Goal: Task Accomplishment & Management: Complete application form

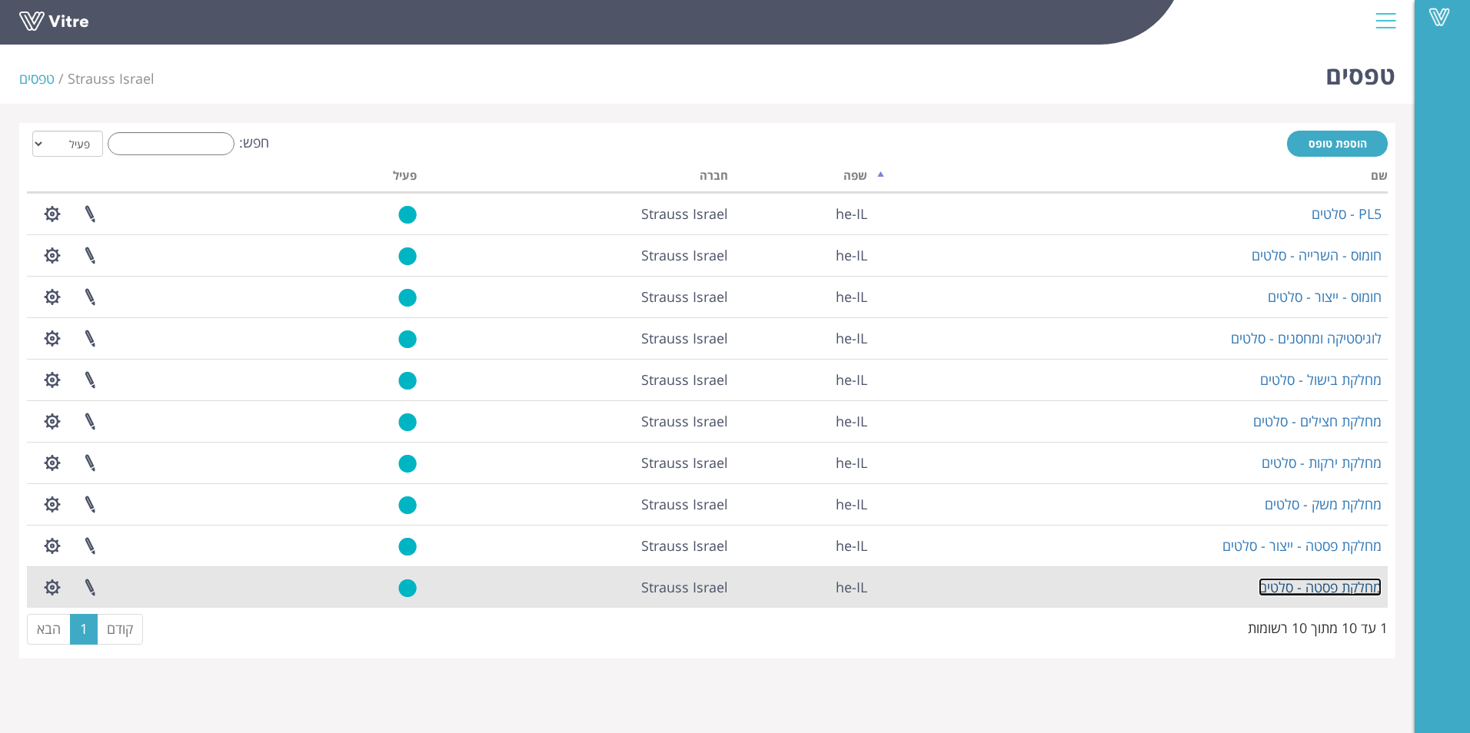
click at [1334, 586] on link "מחלקת פסטה - סלטים" at bounding box center [1320, 587] width 123 height 18
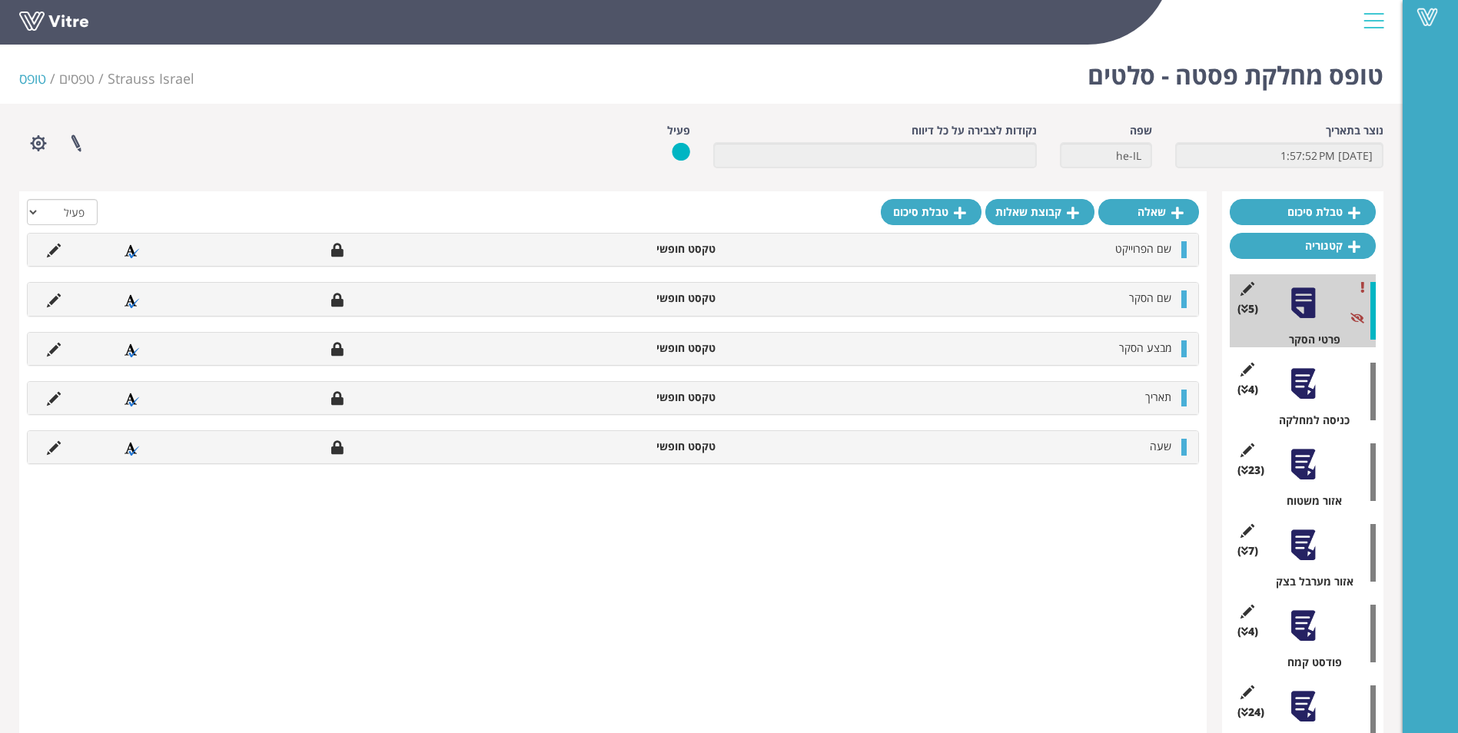
click at [1292, 397] on div at bounding box center [1303, 384] width 35 height 35
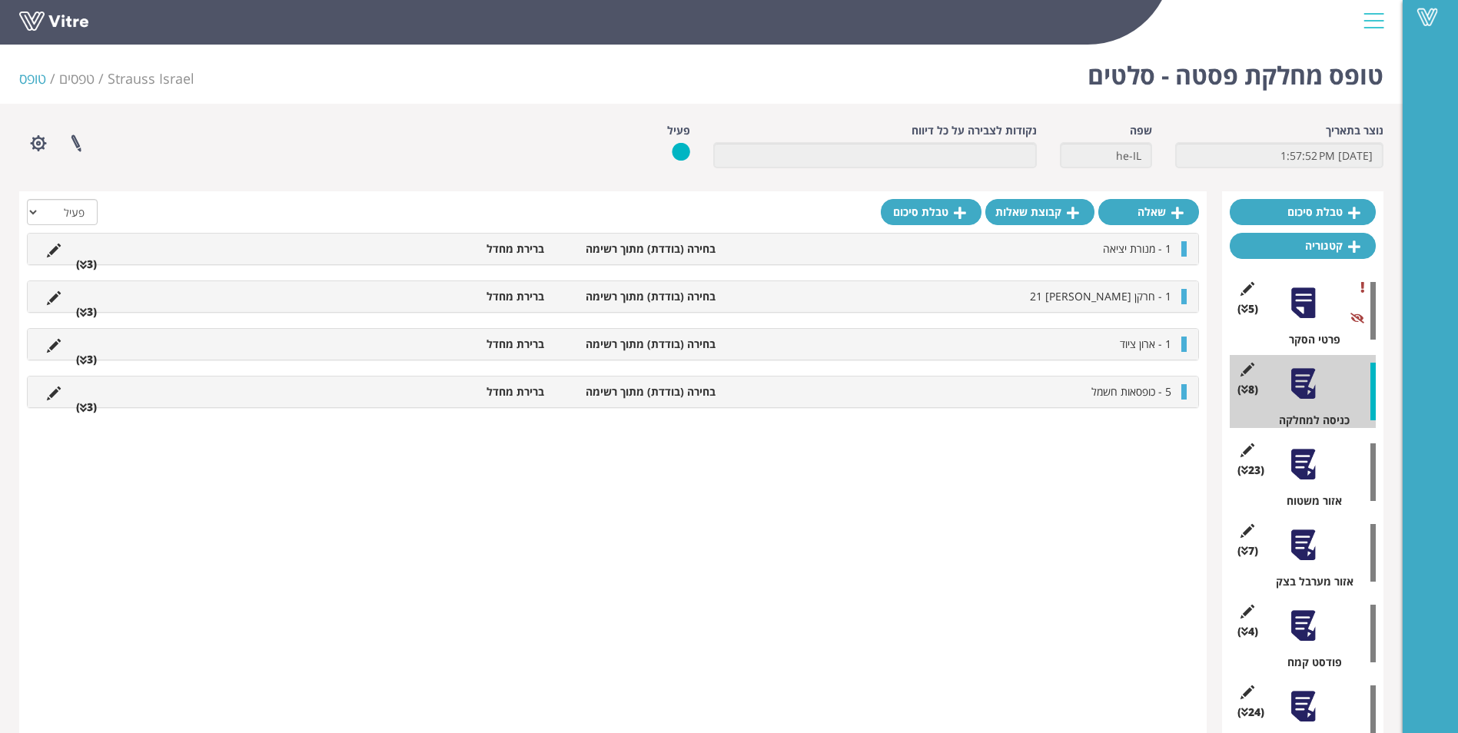
click at [1292, 464] on div at bounding box center [1303, 464] width 35 height 35
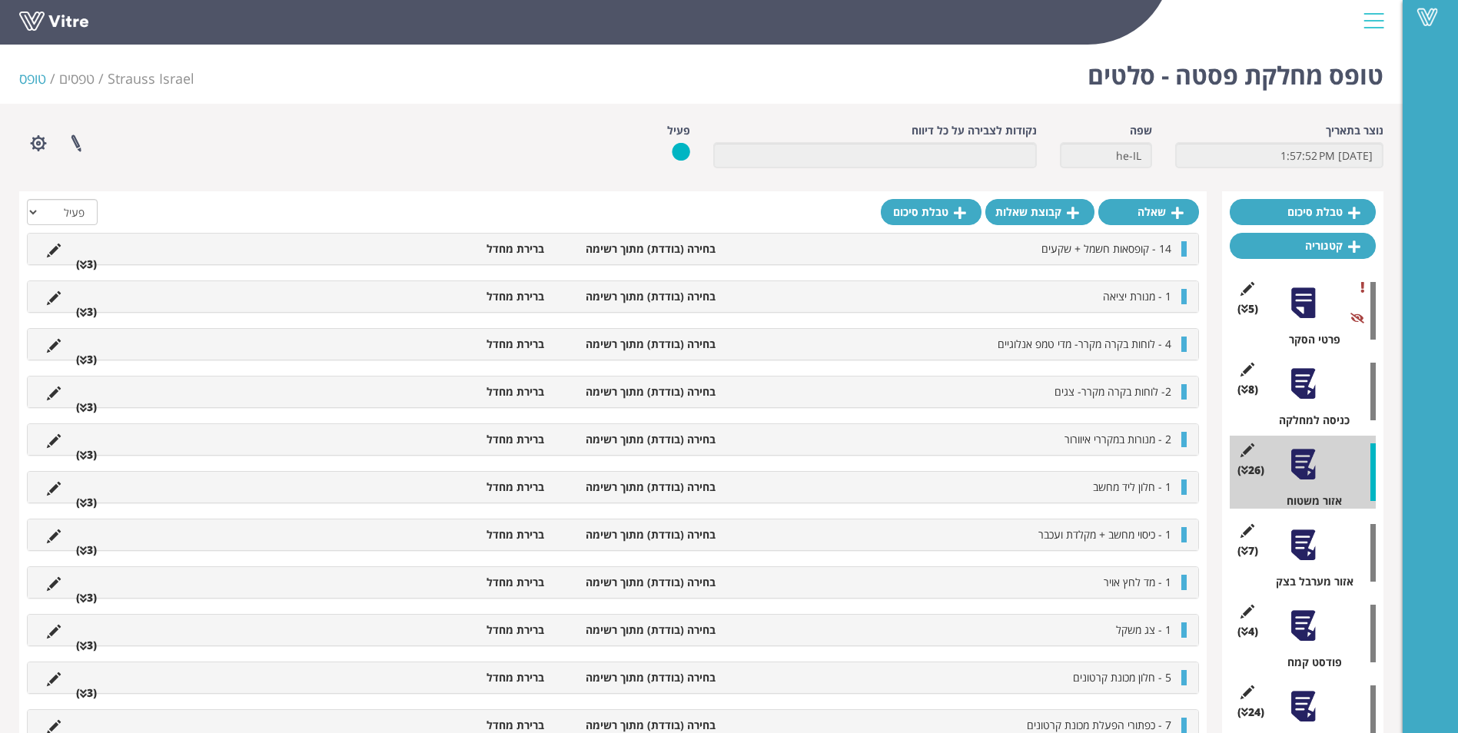
click at [1296, 383] on div at bounding box center [1303, 384] width 35 height 35
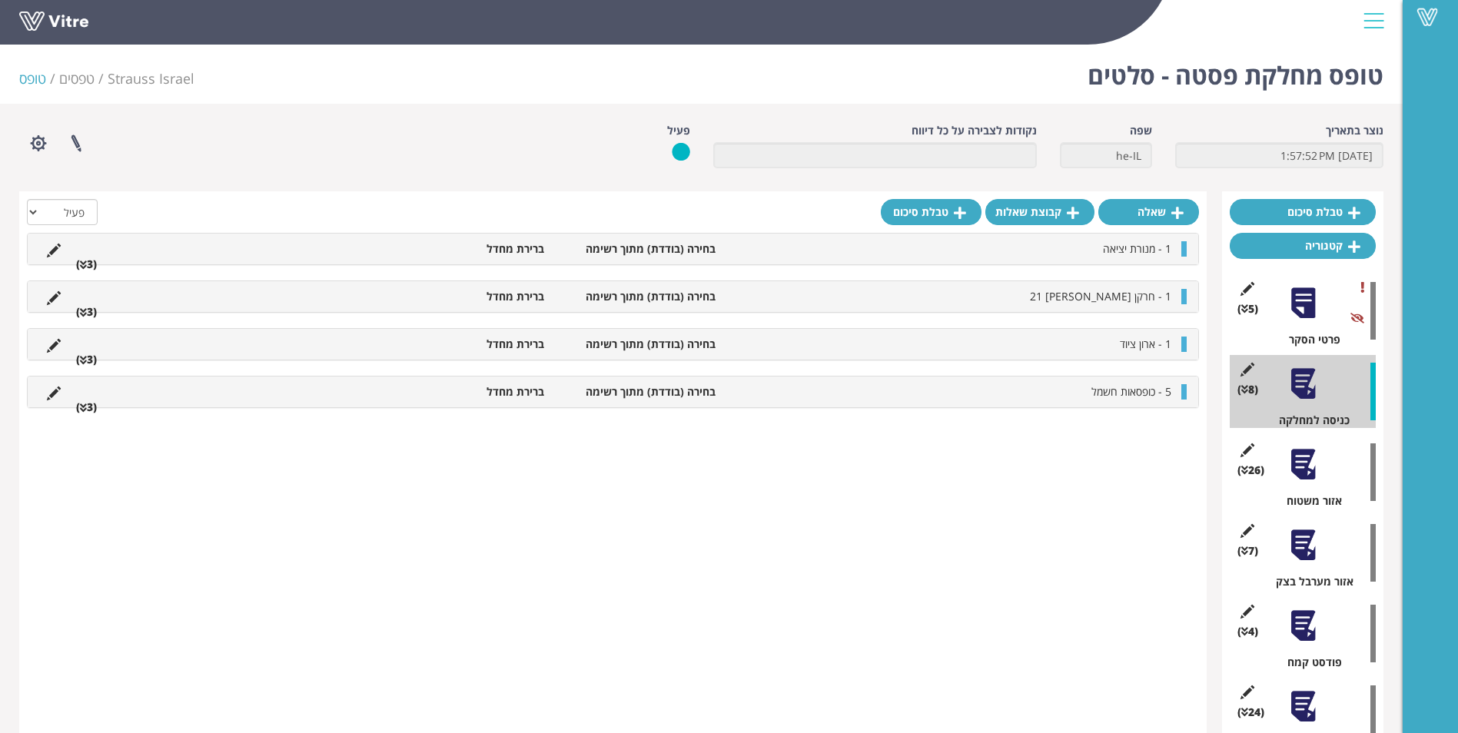
click at [1308, 379] on div at bounding box center [1303, 384] width 35 height 35
click at [1309, 467] on div at bounding box center [1303, 464] width 35 height 35
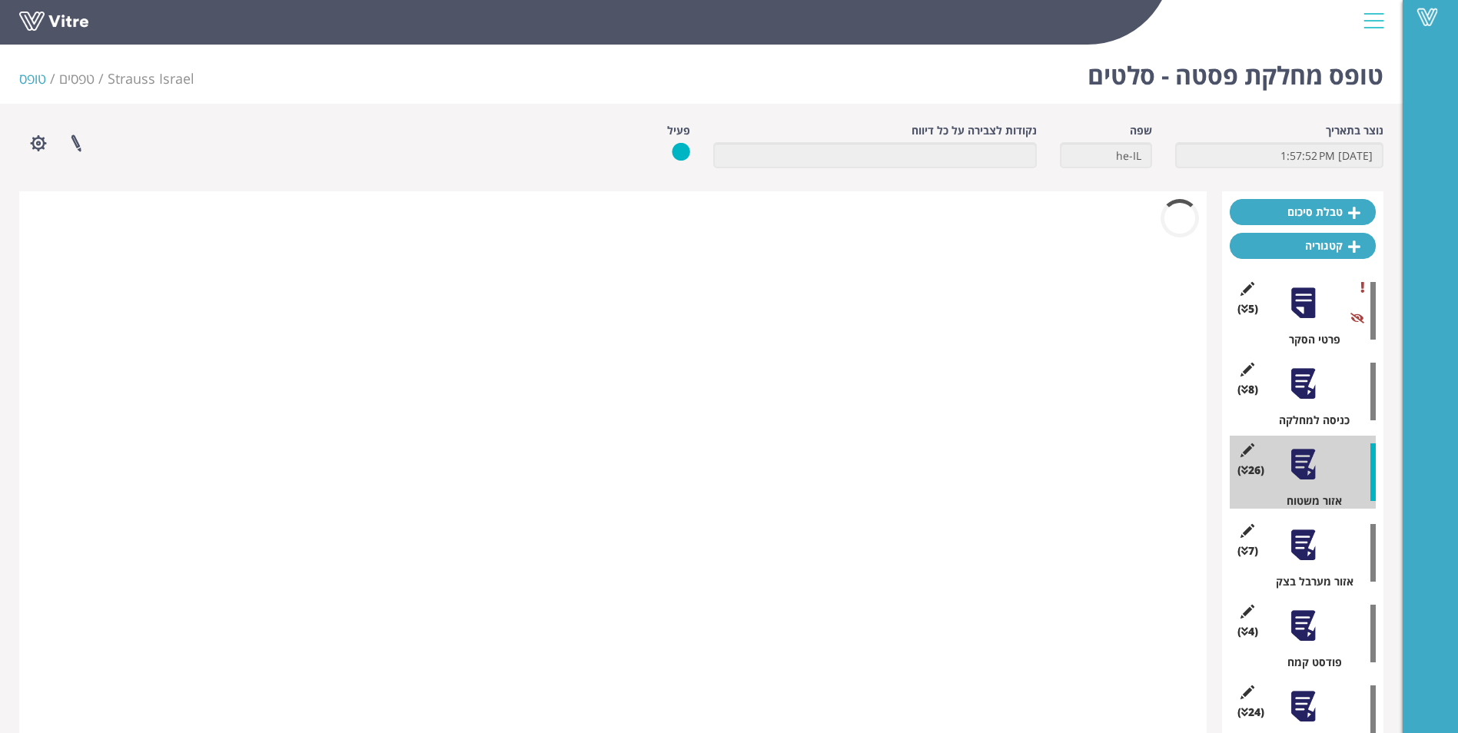
click at [1308, 381] on div at bounding box center [1303, 384] width 35 height 35
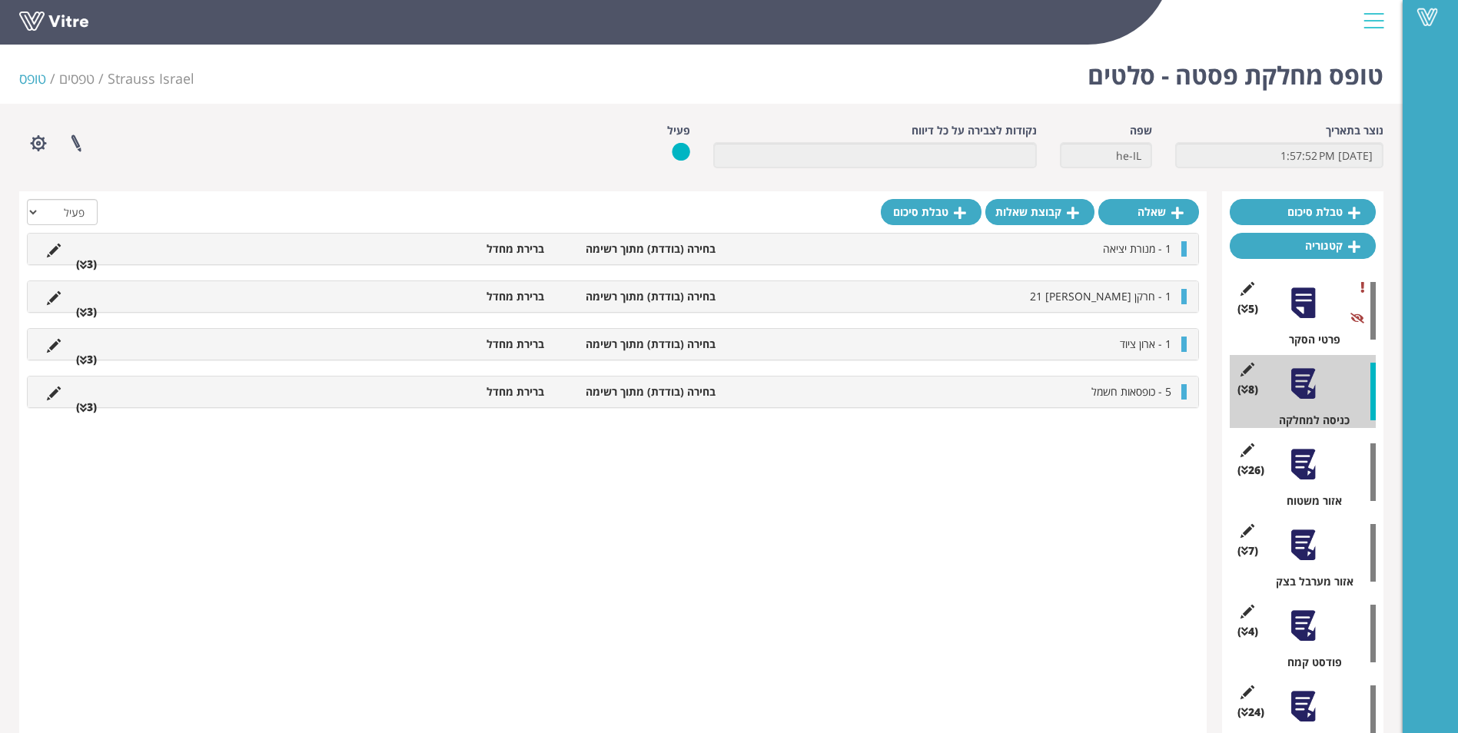
click at [1311, 537] on div at bounding box center [1303, 545] width 35 height 35
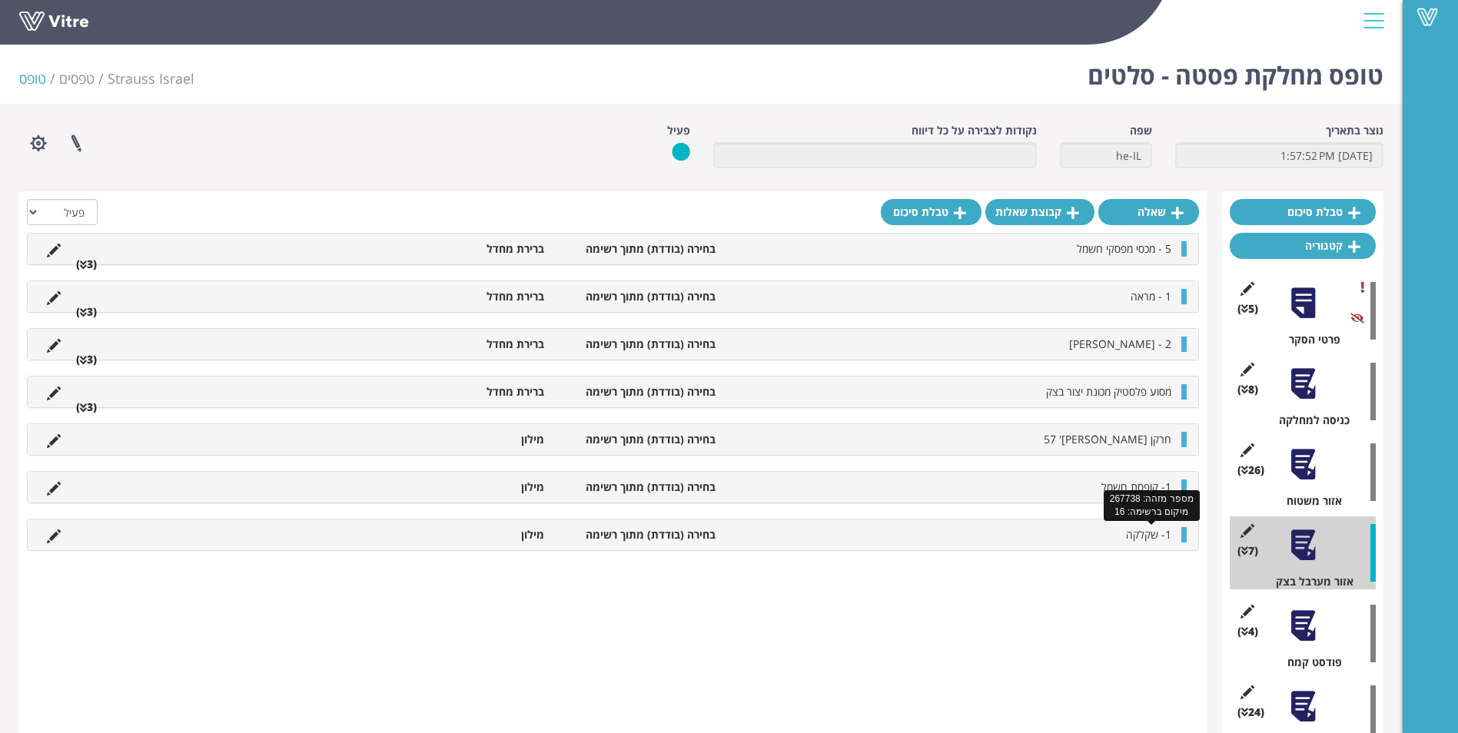
click at [1142, 542] on span "1- שקלקה" at bounding box center [1148, 534] width 45 height 15
click at [52, 539] on icon at bounding box center [54, 537] width 14 height 14
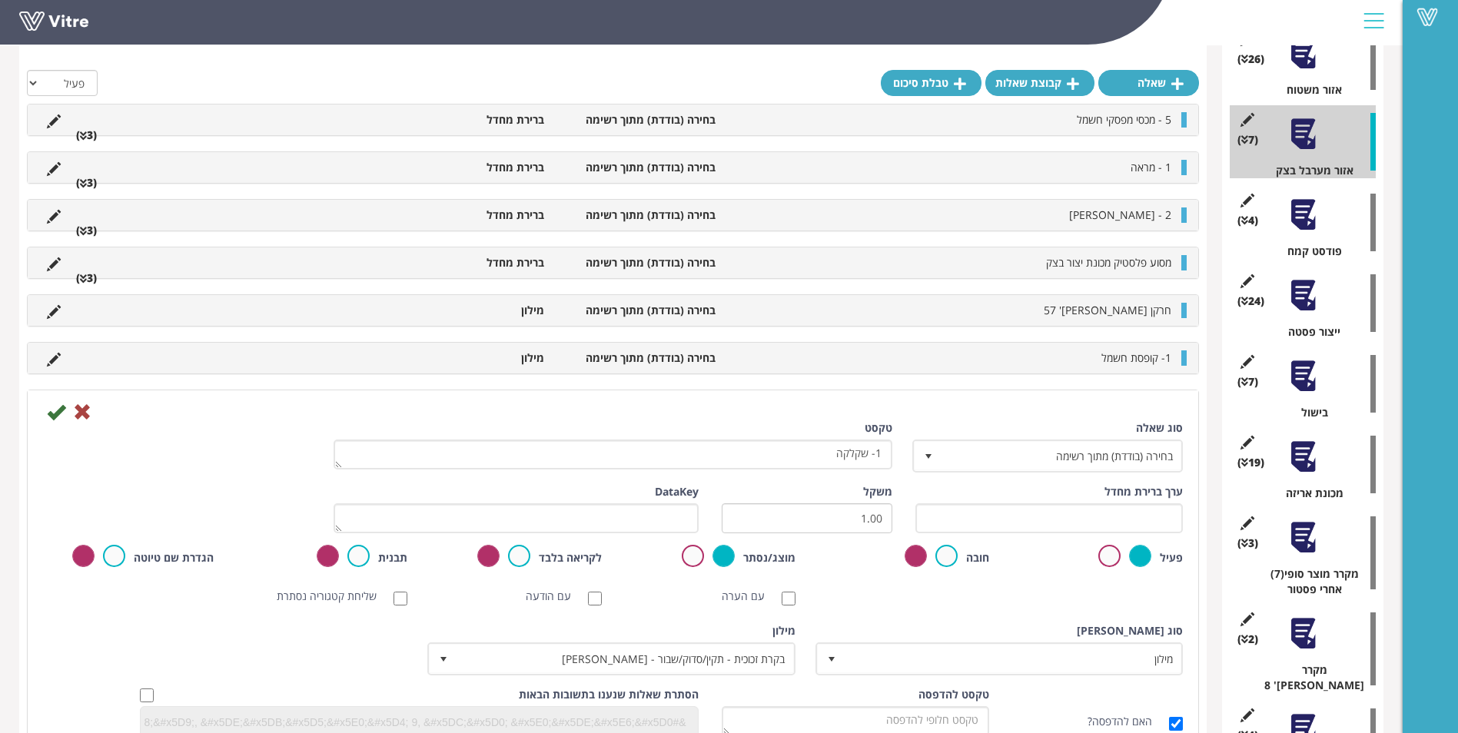
scroll to position [417, 0]
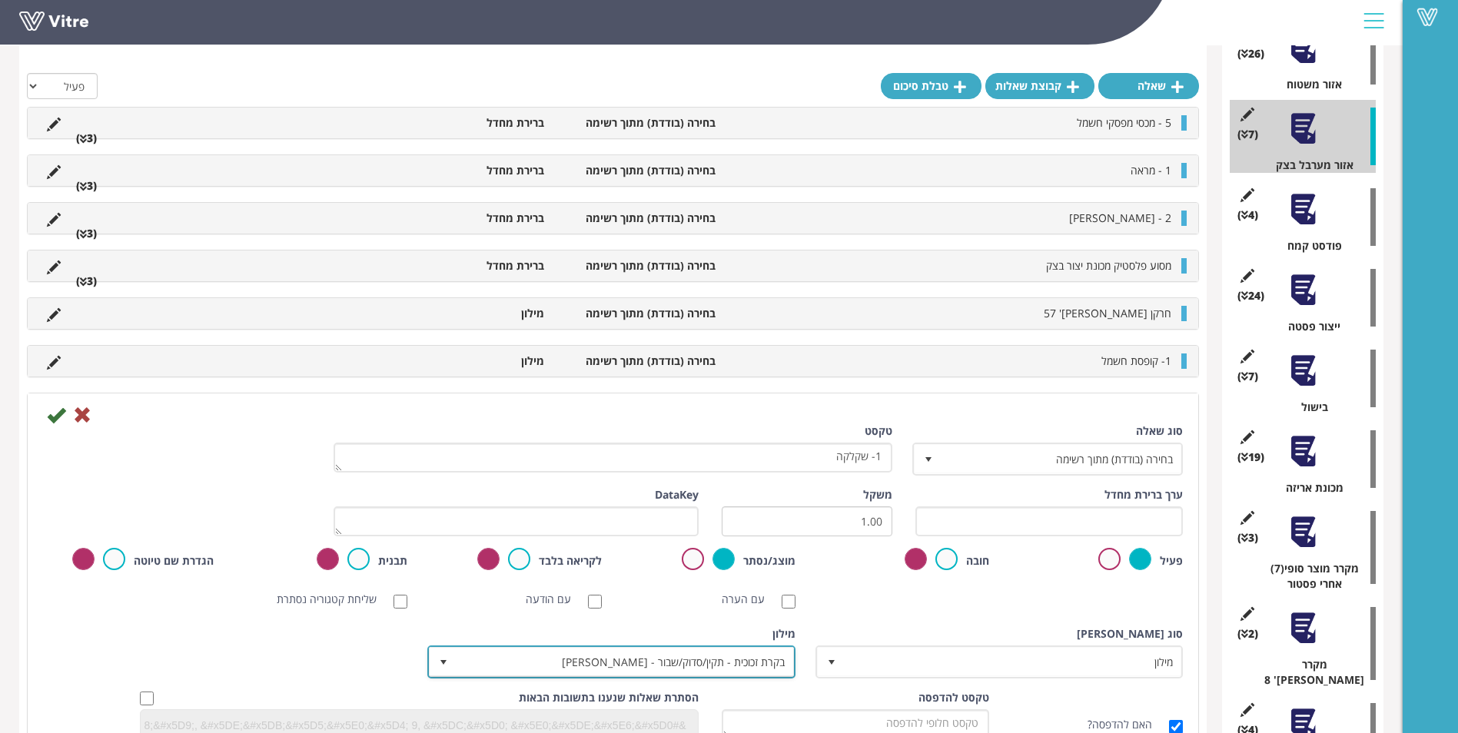
click at [513, 667] on span "בקרת זכוכית - תקין/סדוק/שבור - [PERSON_NAME]" at bounding box center [625, 662] width 337 height 28
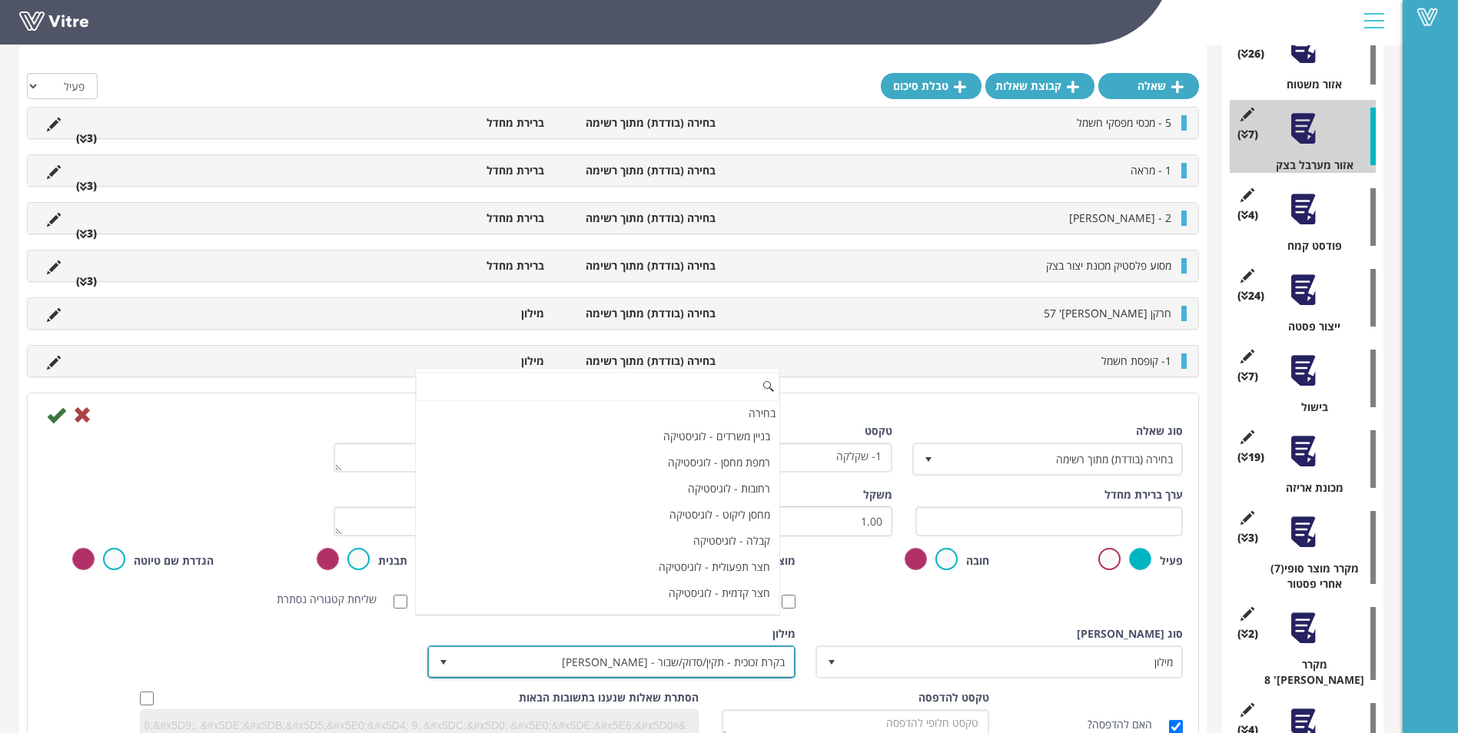
scroll to position [12646, 0]
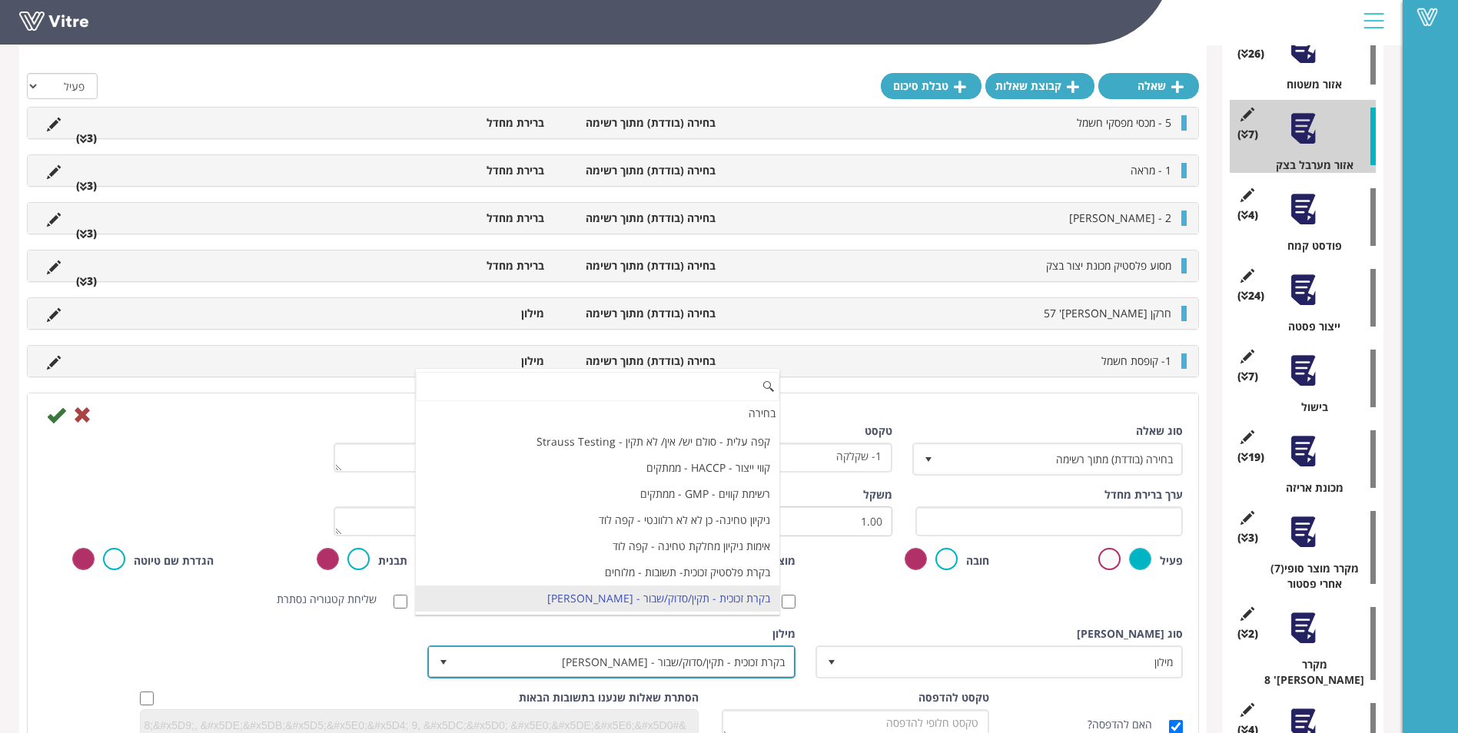
click at [505, 667] on span "בקרת זכוכית - תקין/סדוק/שבור - [PERSON_NAME]" at bounding box center [625, 662] width 337 height 28
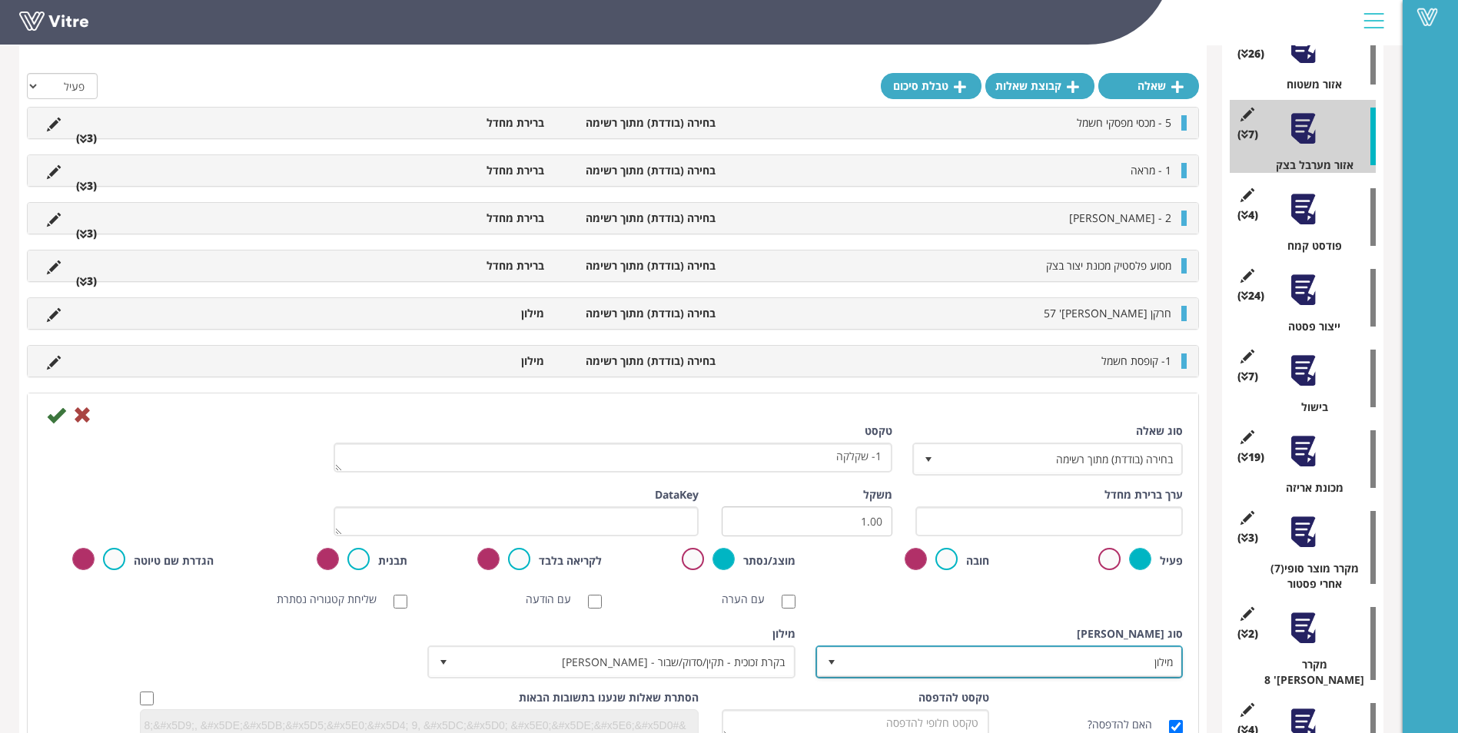
click at [885, 663] on span "מילון" at bounding box center [1013, 662] width 337 height 28
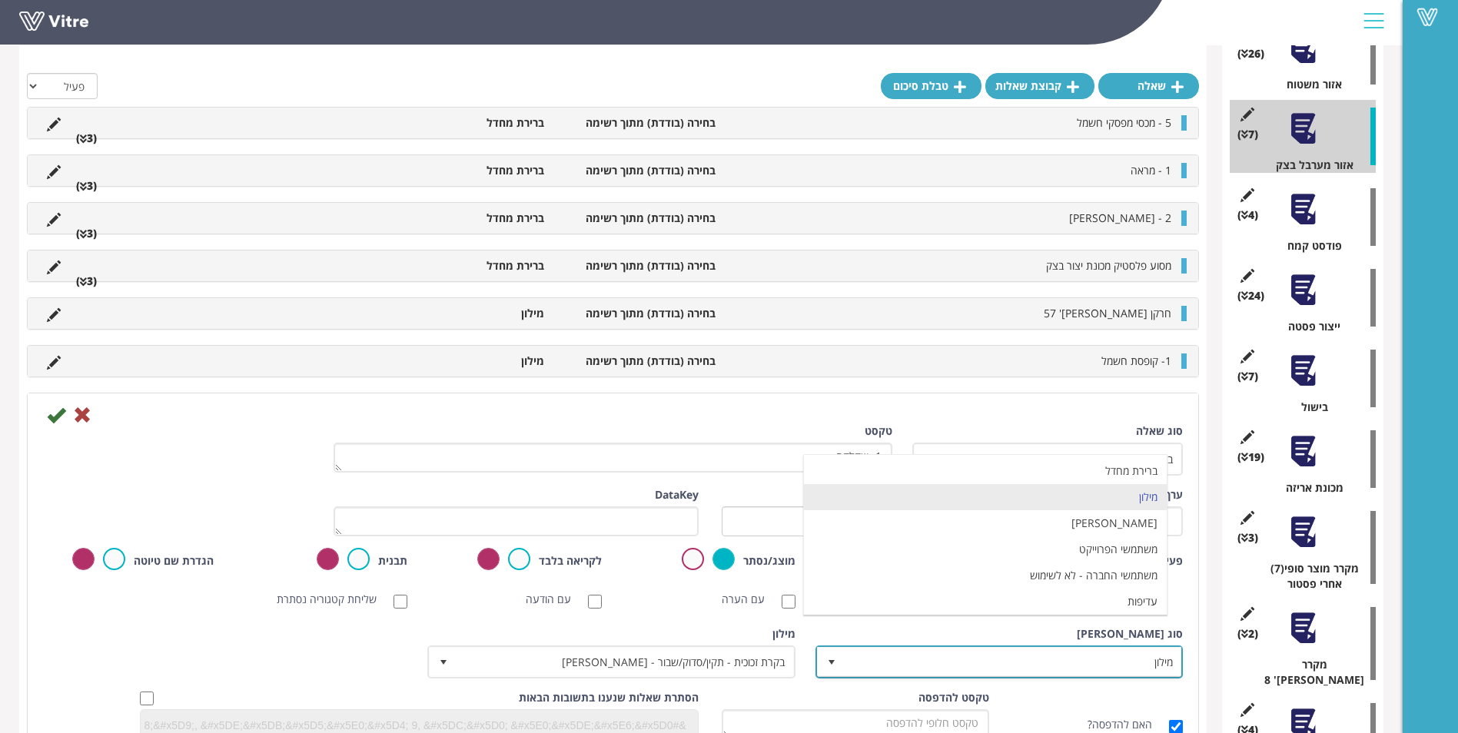
click at [885, 663] on span "מילון" at bounding box center [1013, 662] width 337 height 28
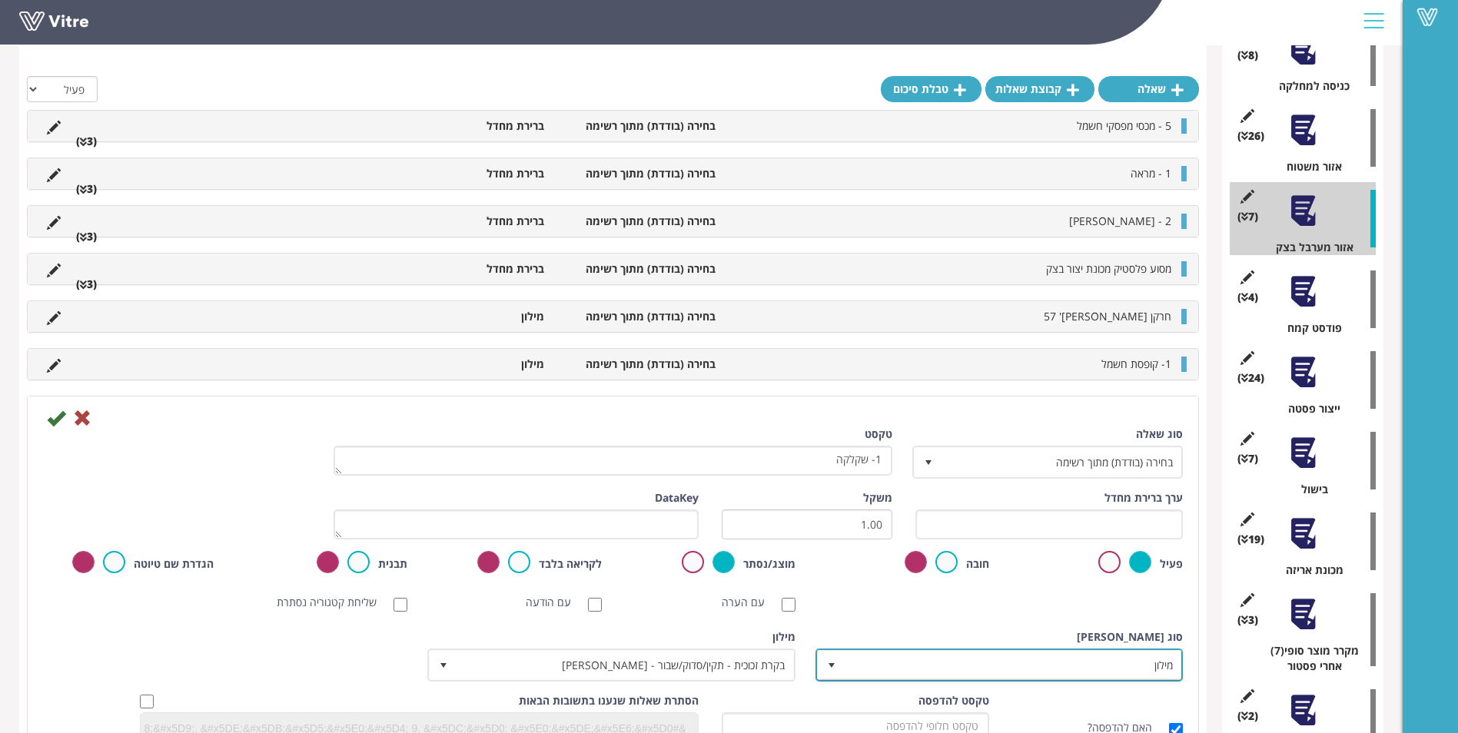
scroll to position [315, 0]
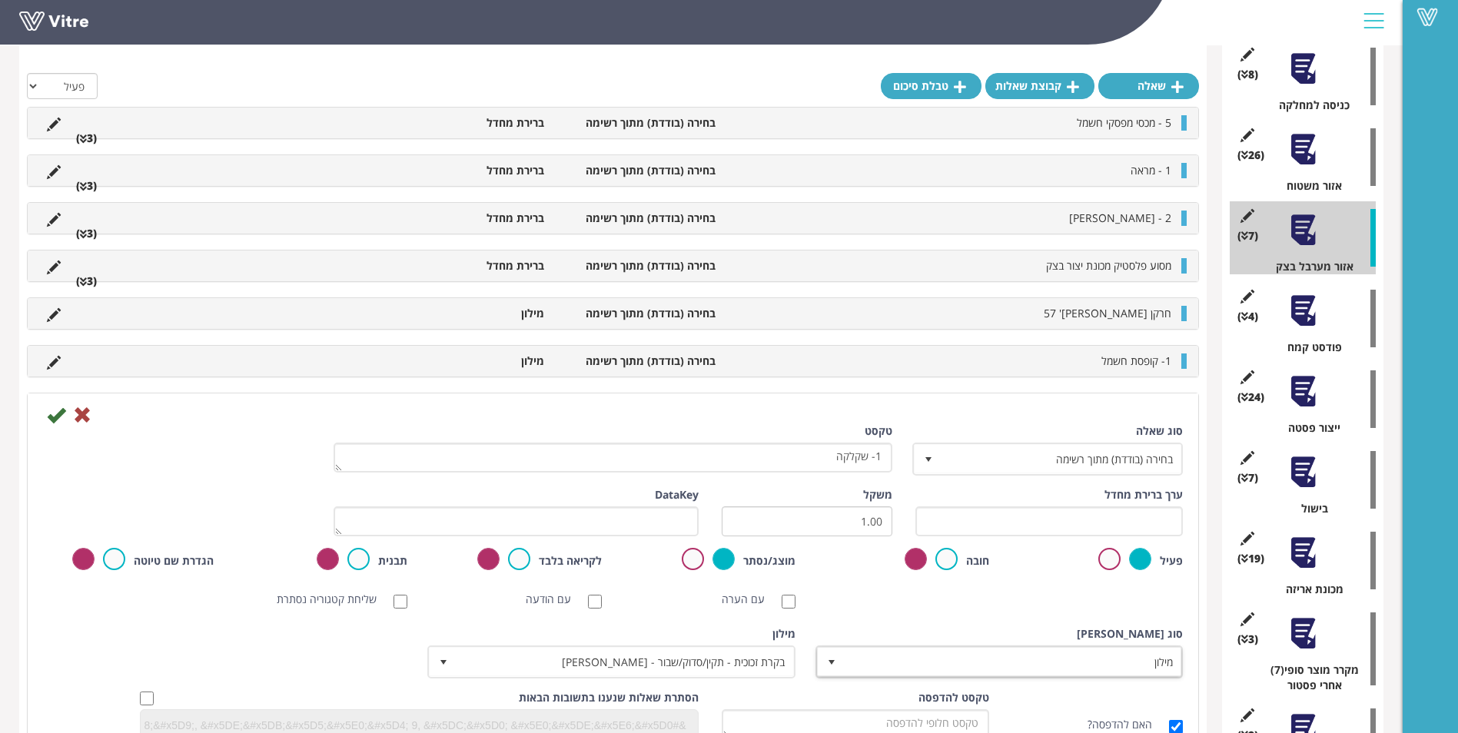
click at [1303, 311] on div at bounding box center [1303, 311] width 35 height 35
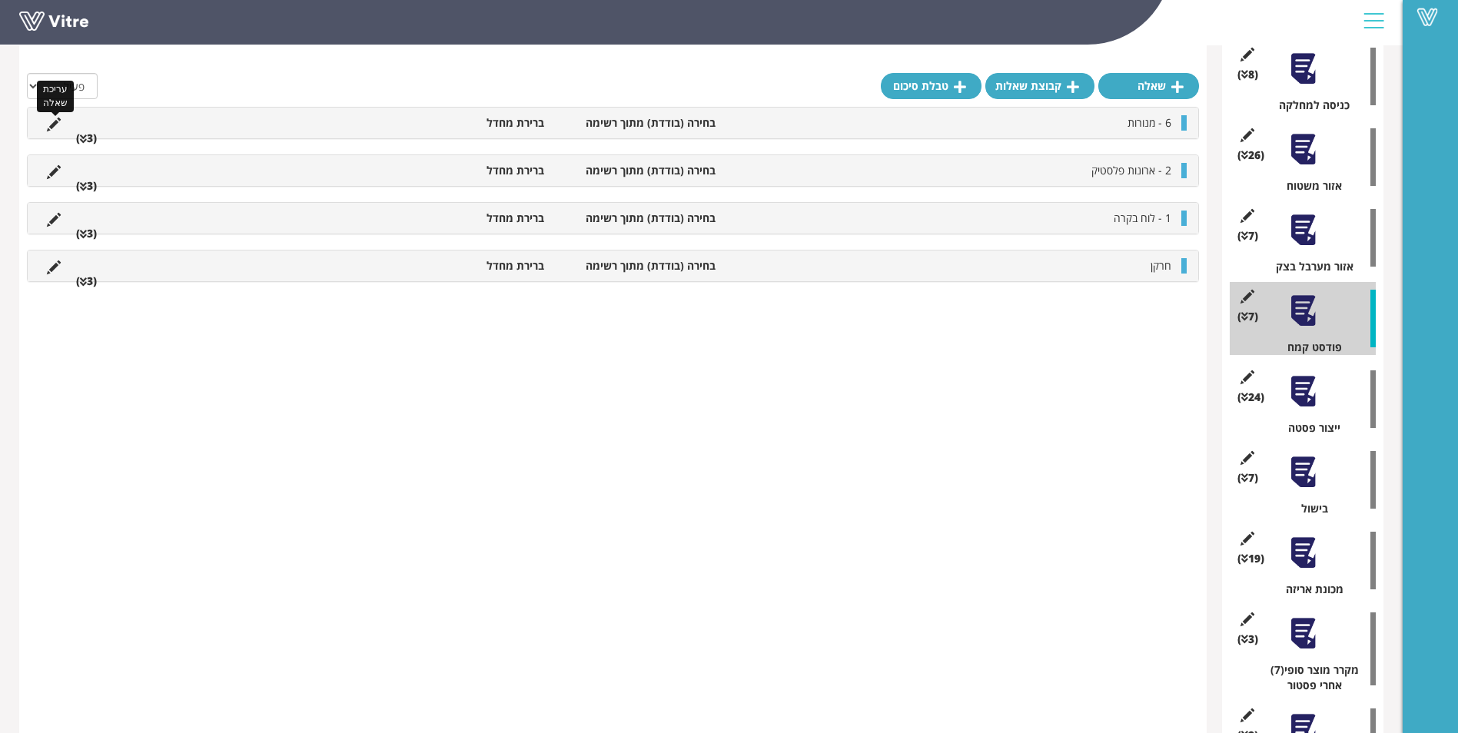
click at [48, 121] on icon at bounding box center [54, 125] width 14 height 14
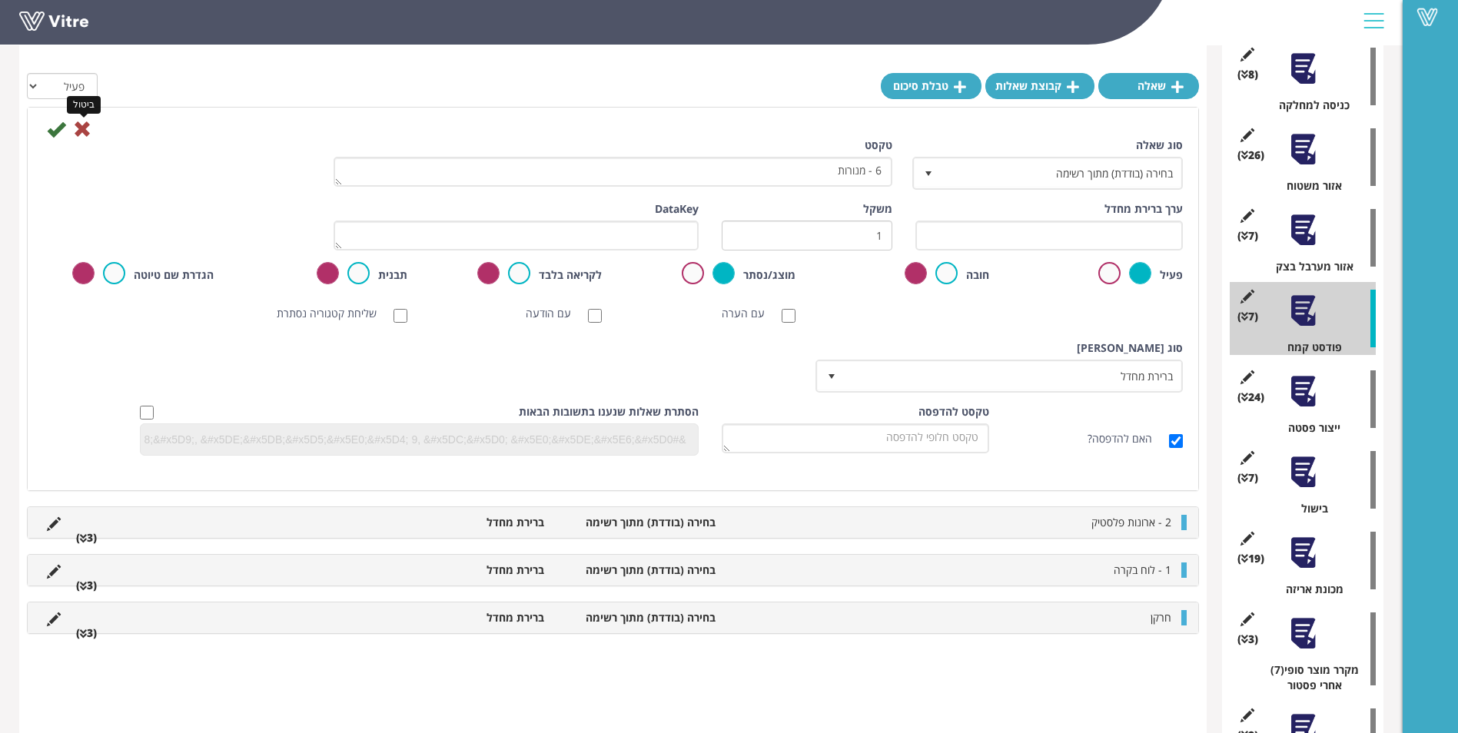
click at [78, 127] on icon at bounding box center [82, 129] width 18 height 18
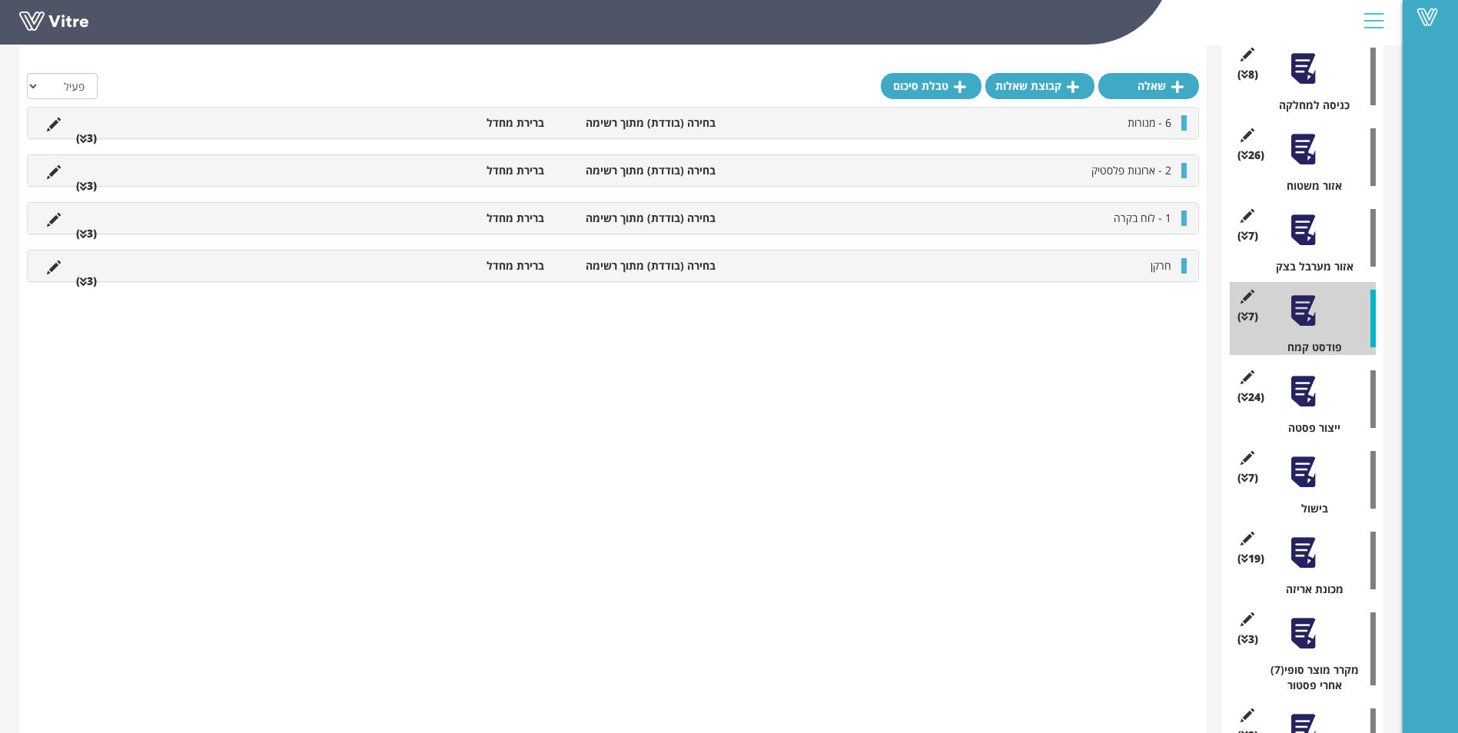
click at [1041, 261] on li "חרקן" at bounding box center [951, 265] width 456 height 15
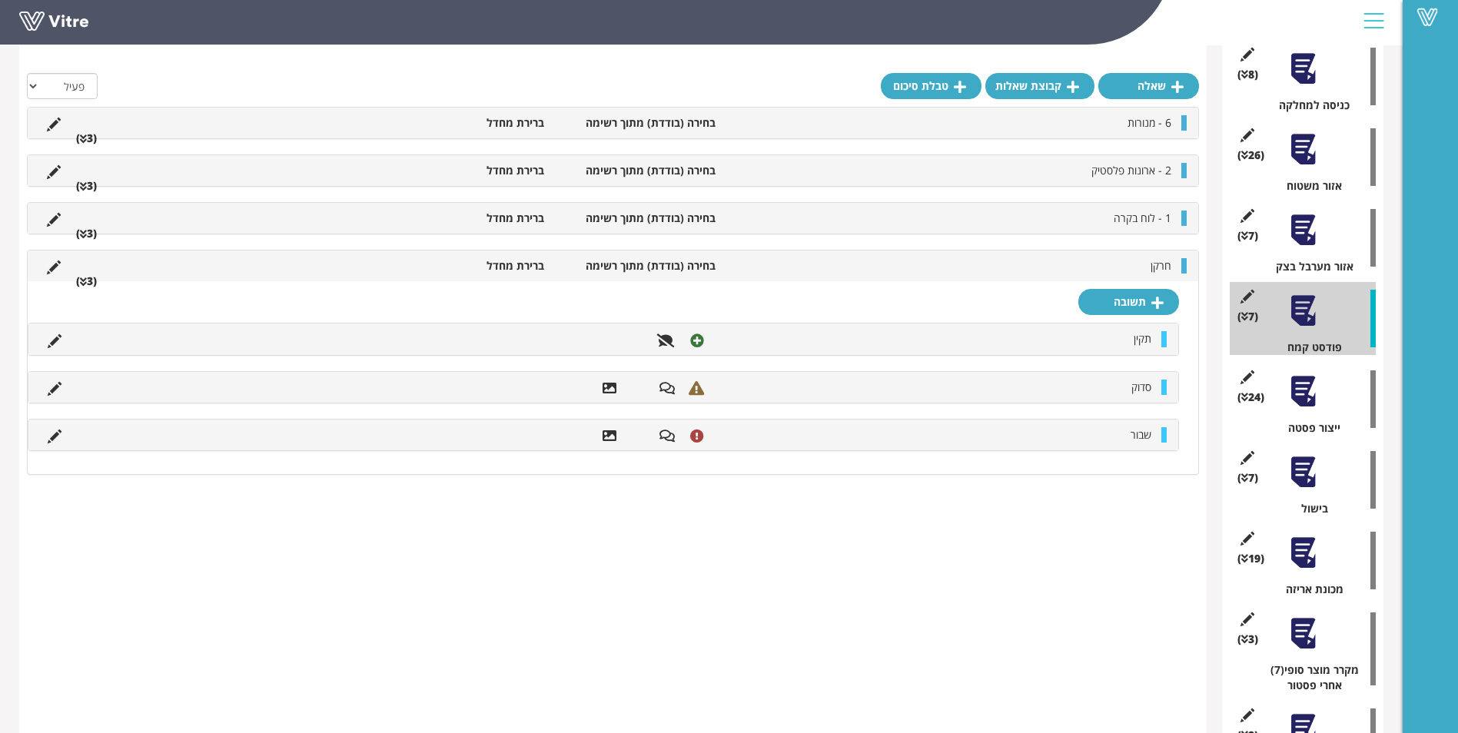
click at [1041, 261] on li "חרקן" at bounding box center [951, 265] width 456 height 15
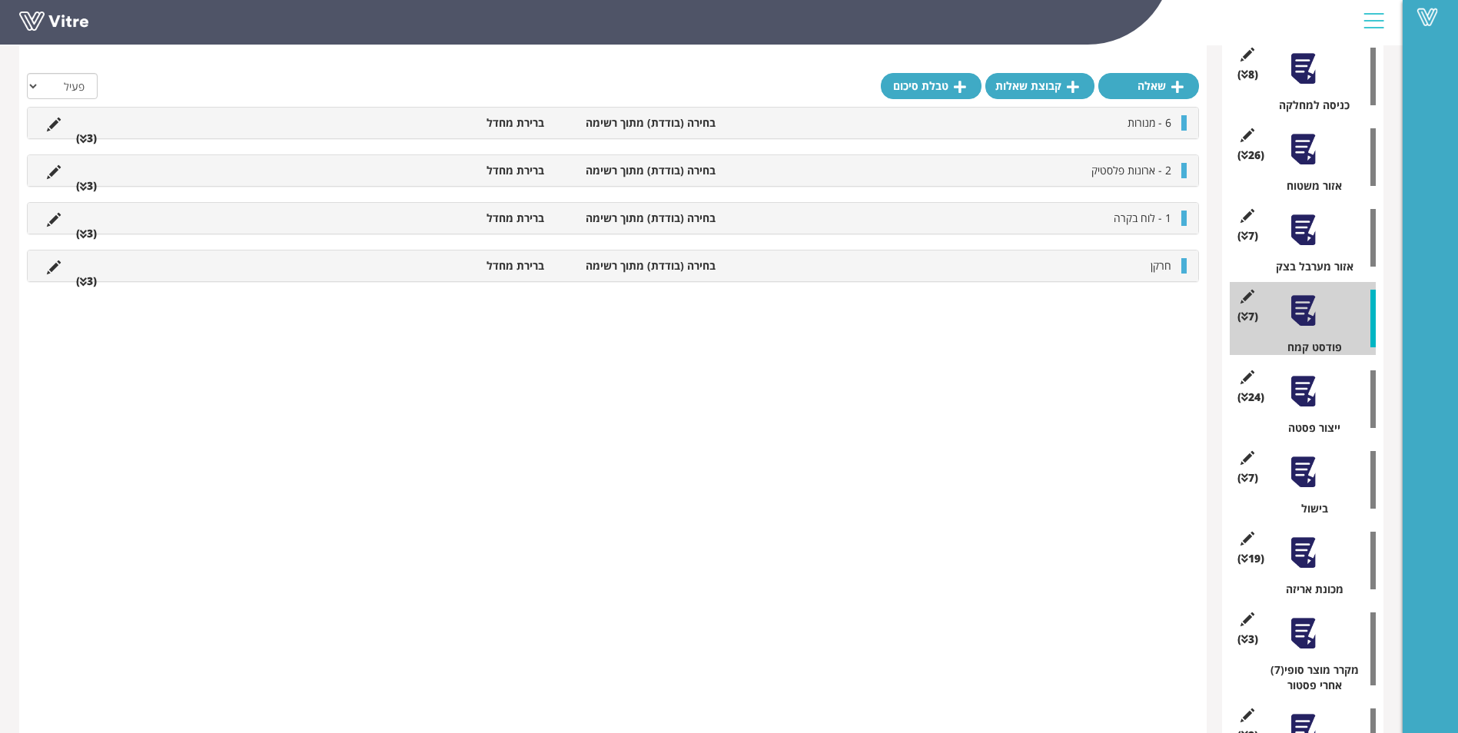
click at [1319, 404] on div at bounding box center [1303, 391] width 35 height 35
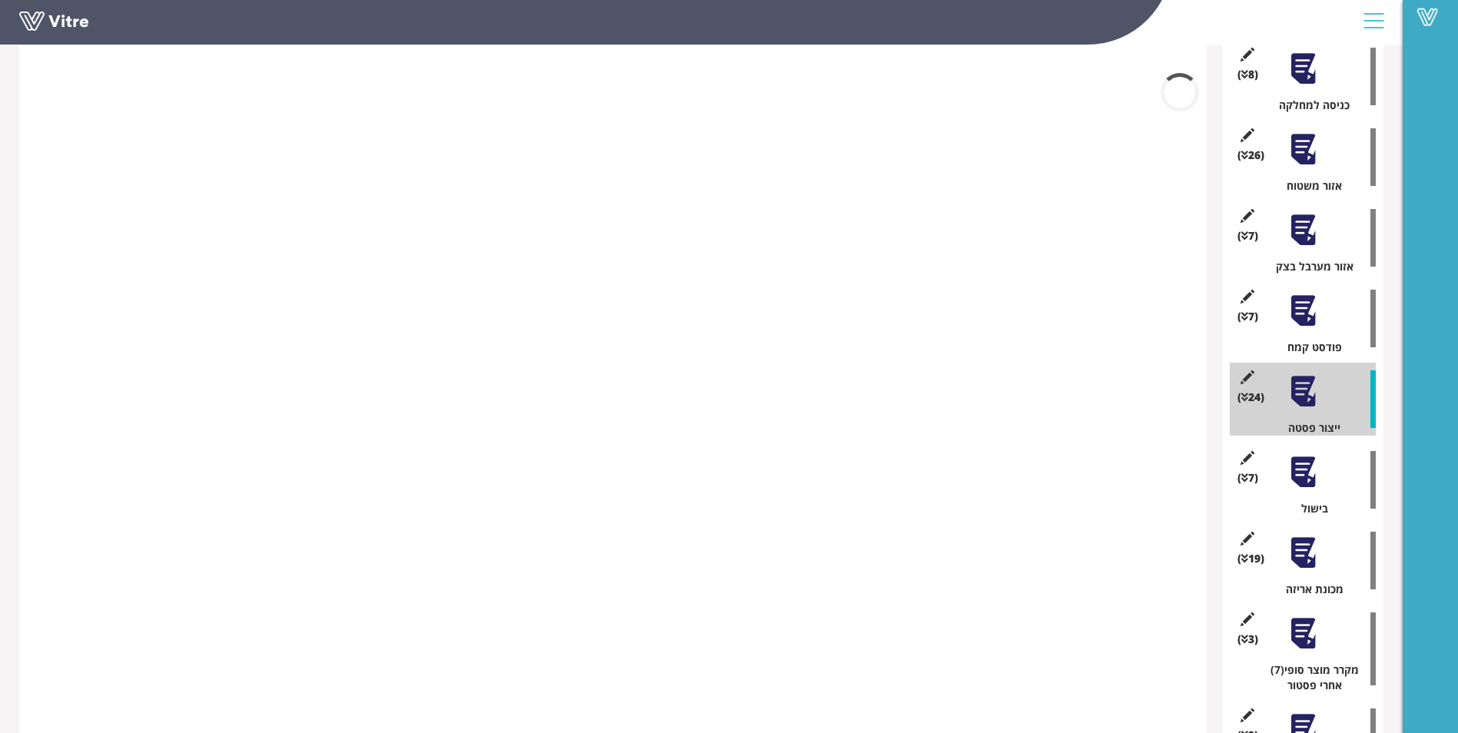
click at [1305, 305] on div at bounding box center [1303, 311] width 35 height 35
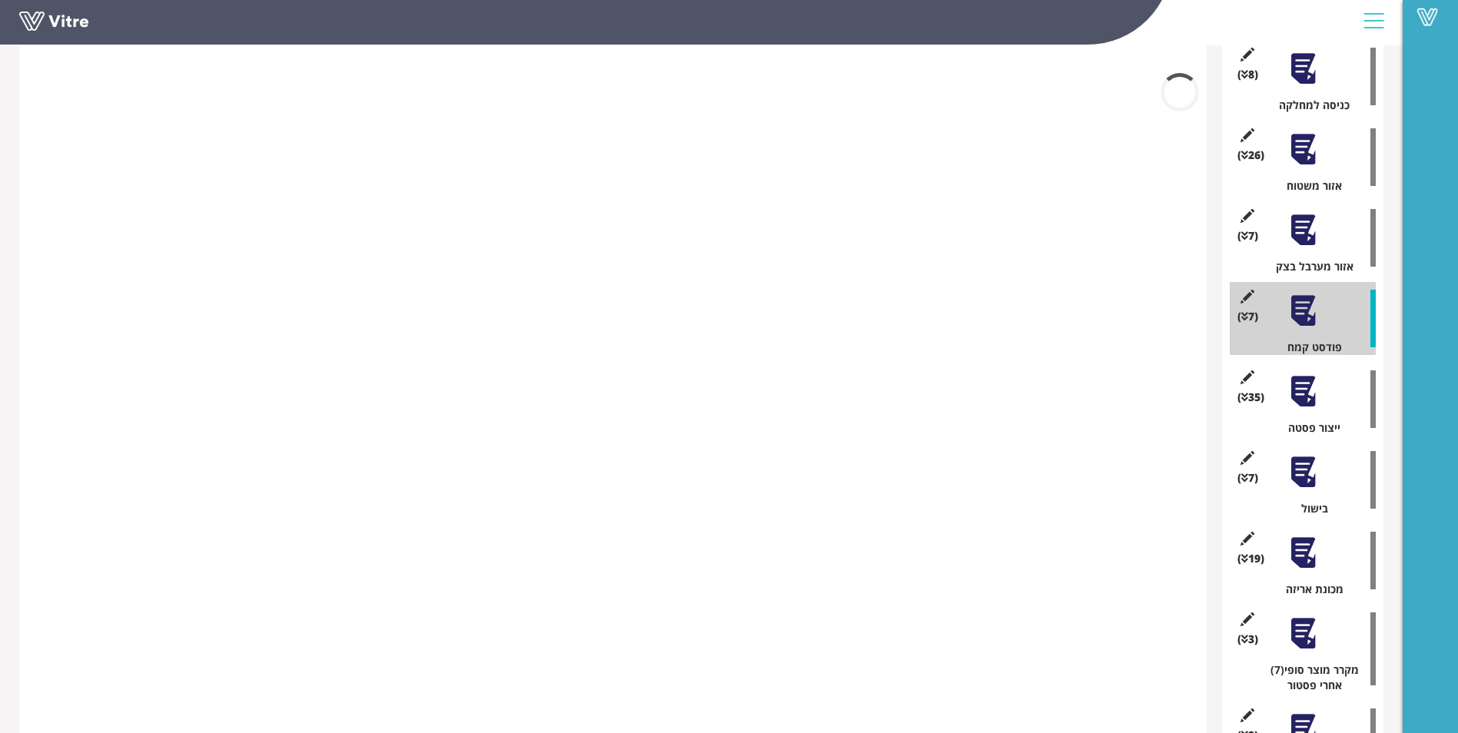
click at [1310, 237] on div at bounding box center [1303, 230] width 35 height 35
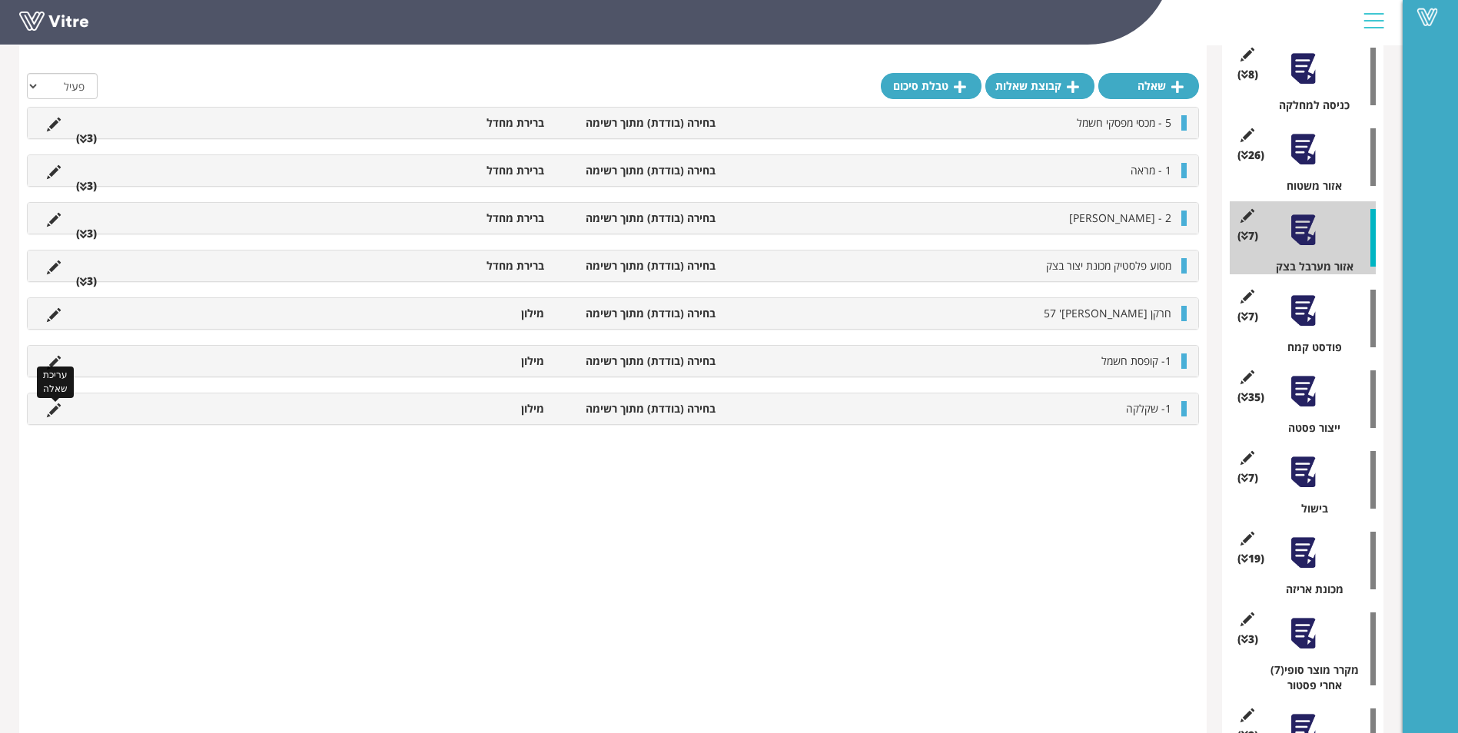
click at [52, 411] on icon at bounding box center [54, 411] width 14 height 14
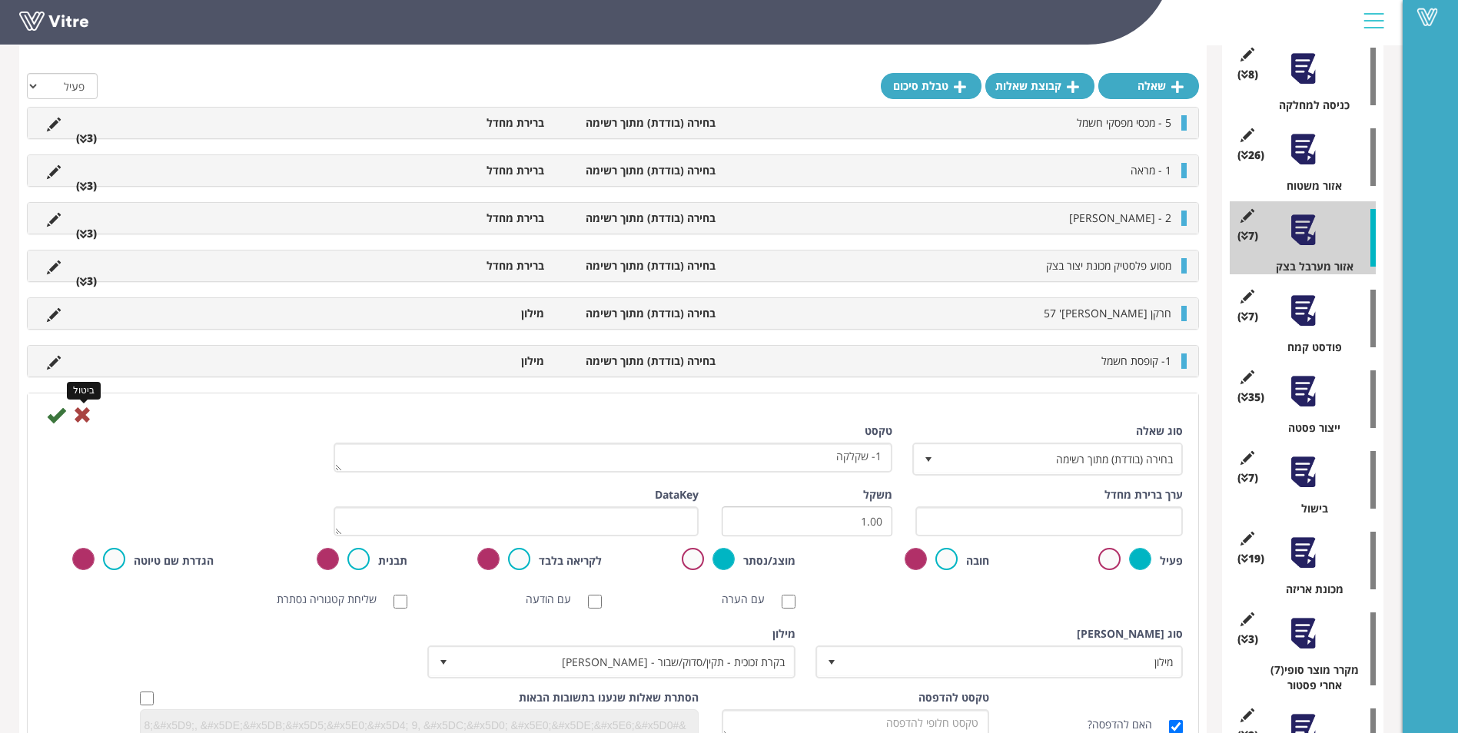
click at [85, 415] on icon at bounding box center [82, 415] width 18 height 18
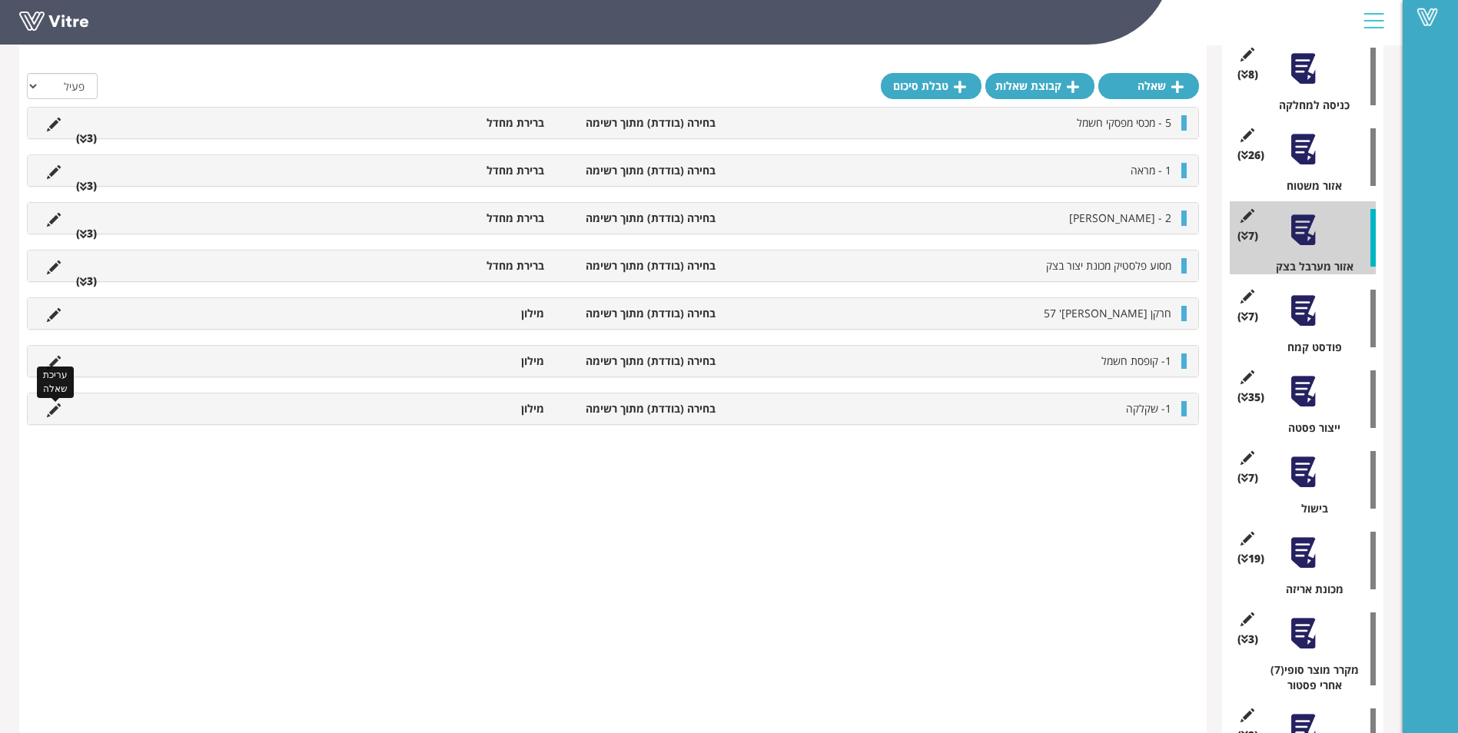
click at [54, 411] on icon at bounding box center [54, 411] width 14 height 14
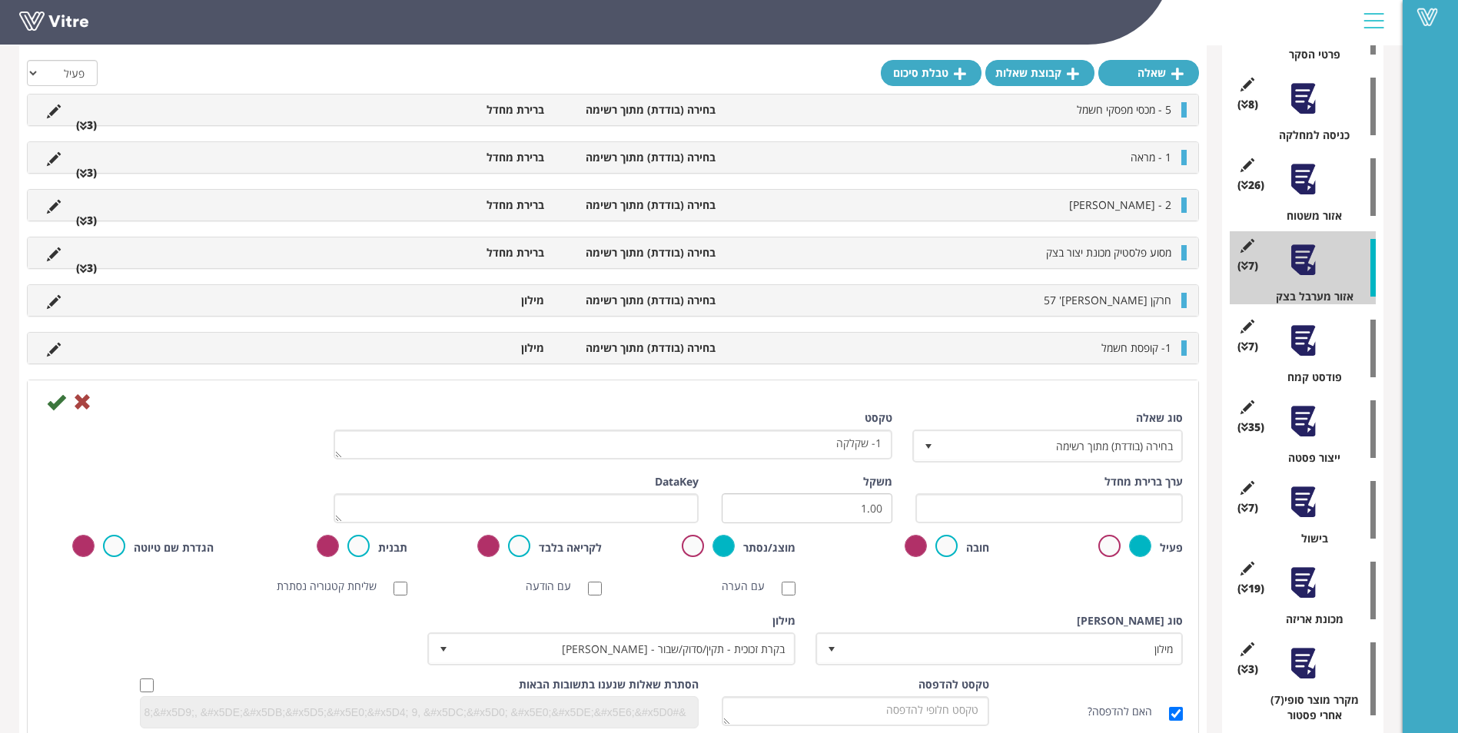
scroll to position [238, 0]
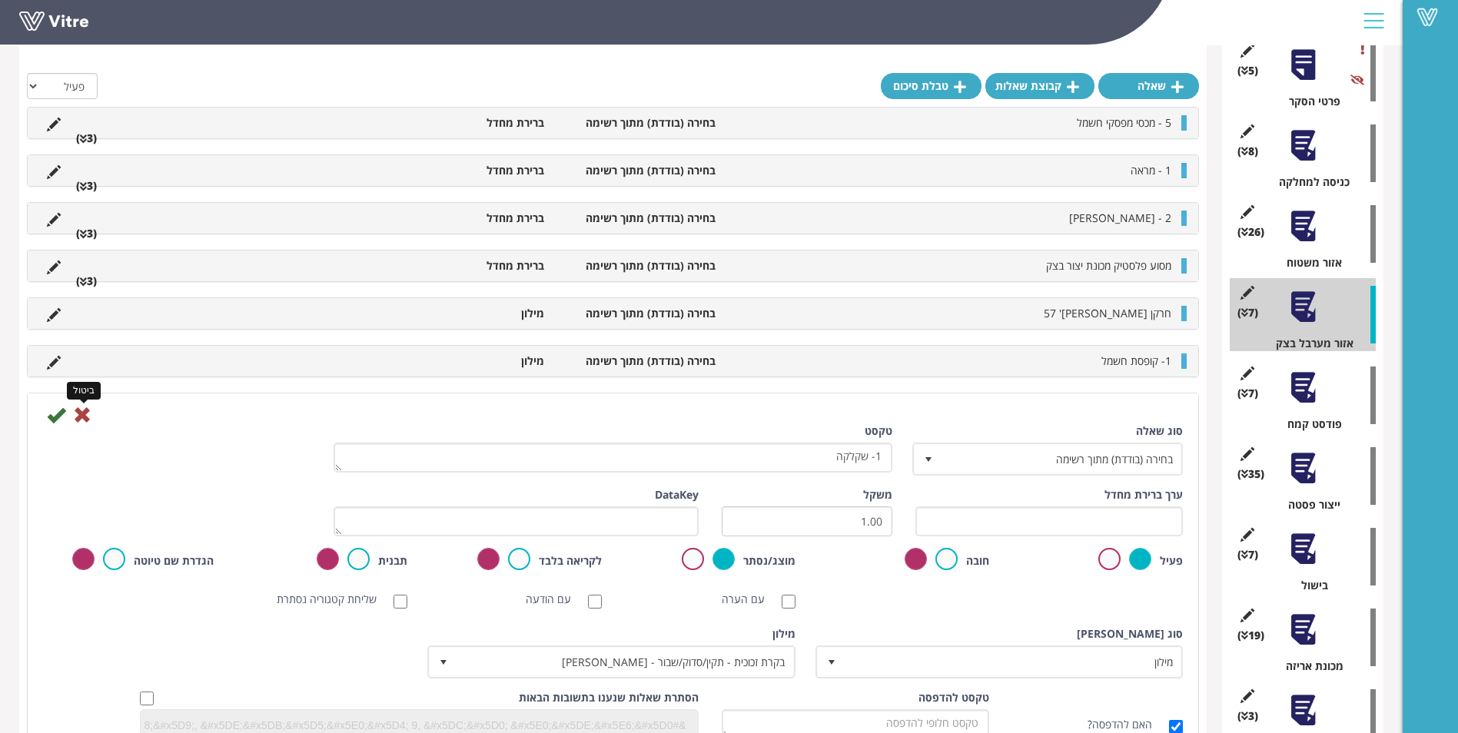
click at [79, 418] on icon at bounding box center [82, 415] width 18 height 18
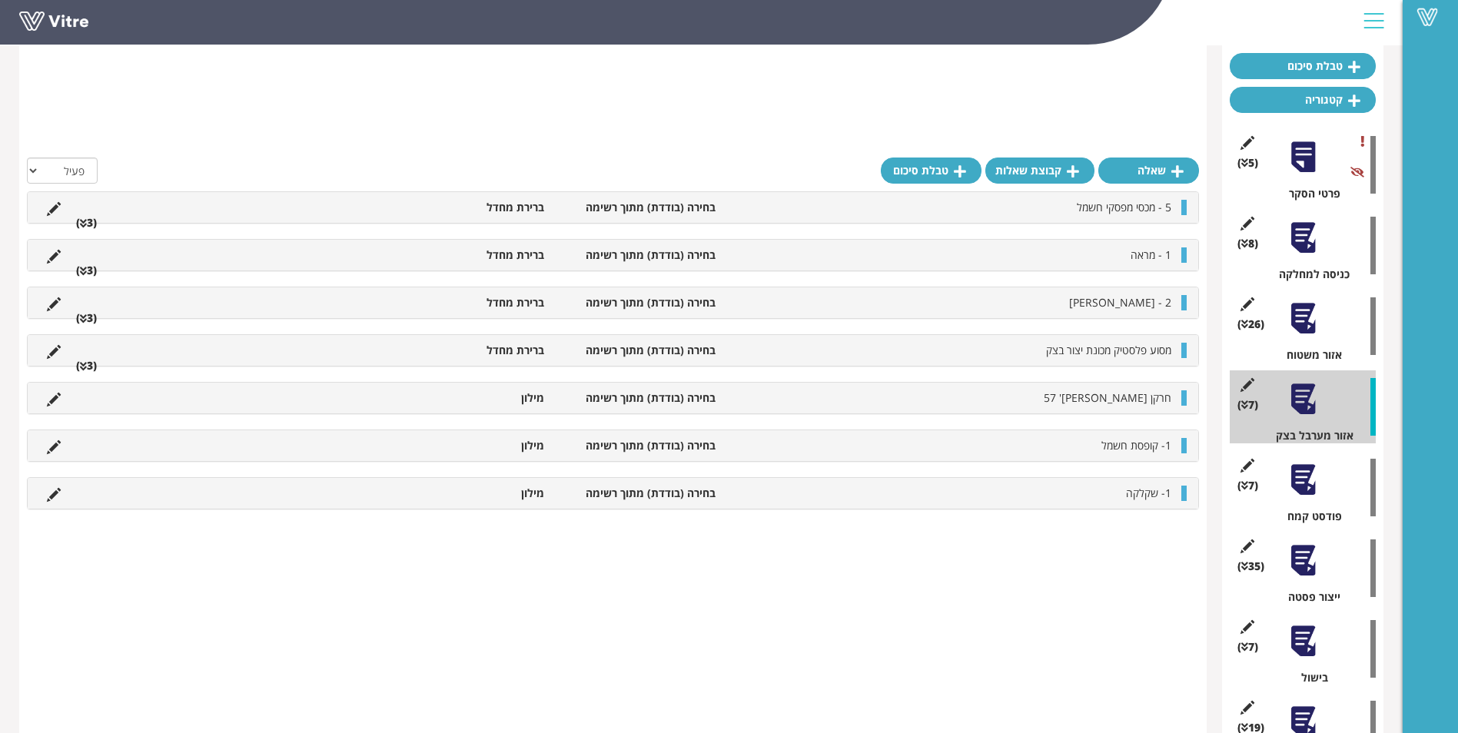
scroll to position [0, 0]
